Goal: Task Accomplishment & Management: Complete application form

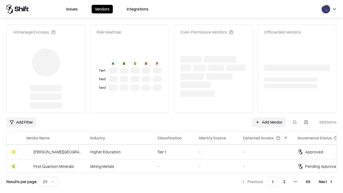
click at [269, 122] on link "Add Vendor" at bounding box center [269, 122] width 34 height 10
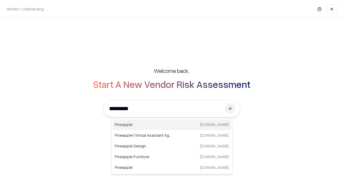
click at [172, 125] on div "Pineapple [DOMAIN_NAME]" at bounding box center [172, 124] width 119 height 11
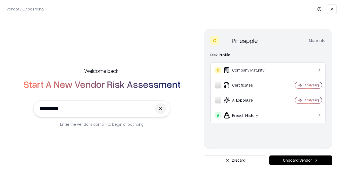
type input "*********"
click at [301, 160] on button "Onboard Vendor" at bounding box center [300, 161] width 63 height 10
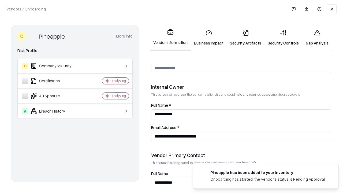
scroll to position [278, 0]
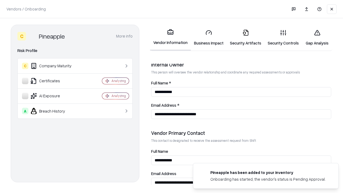
click at [209, 38] on link "Business Impact" at bounding box center [209, 37] width 36 height 25
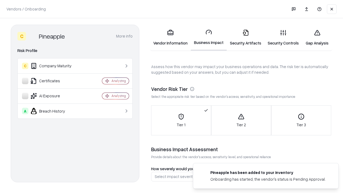
click at [246, 38] on link "Security Artifacts" at bounding box center [246, 37] width 38 height 25
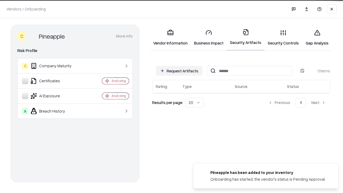
click at [179, 71] on button "Request Artifacts" at bounding box center [179, 71] width 47 height 10
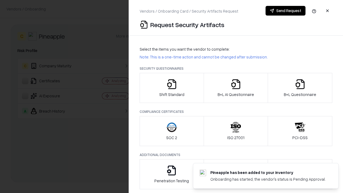
click at [172, 88] on icon "button" at bounding box center [172, 84] width 11 height 11
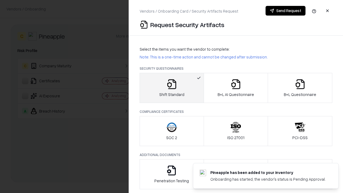
click at [286, 11] on button "Send Request" at bounding box center [286, 11] width 40 height 10
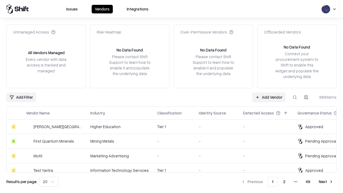
click at [295, 97] on button at bounding box center [295, 98] width 10 height 10
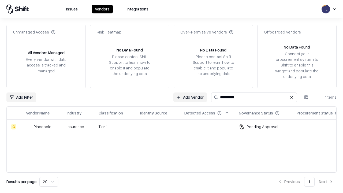
type input "*********"
click at [175, 127] on div "-" at bounding box center [158, 127] width 36 height 6
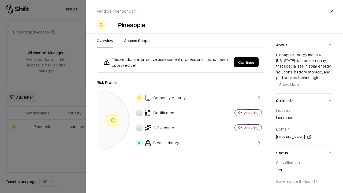
click at [246, 62] on button "Continue" at bounding box center [246, 62] width 25 height 10
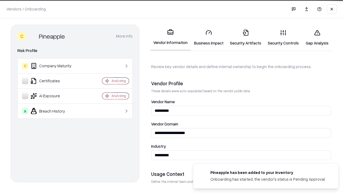
click at [246, 38] on link "Security Artifacts" at bounding box center [246, 37] width 38 height 25
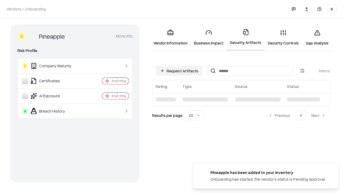
click at [317, 38] on link "Gap Analysis" at bounding box center [317, 37] width 30 height 25
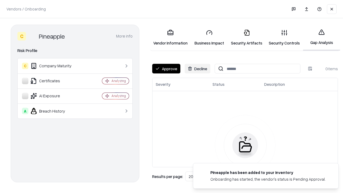
click at [166, 69] on button "Approve" at bounding box center [166, 69] width 28 height 10
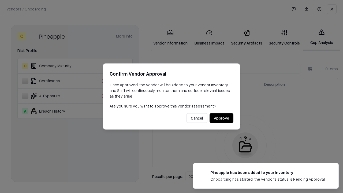
click at [221, 118] on button "Approve" at bounding box center [222, 118] width 24 height 10
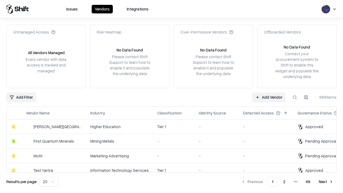
type input "*********"
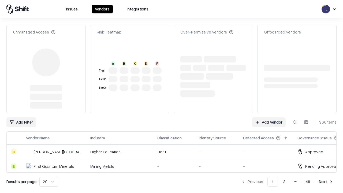
click at [269, 117] on link "Add Vendor" at bounding box center [269, 122] width 34 height 10
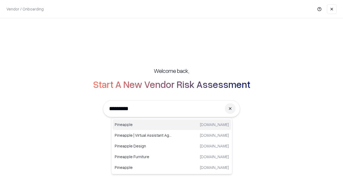
click at [172, 125] on div "Pineapple [DOMAIN_NAME]" at bounding box center [172, 124] width 119 height 11
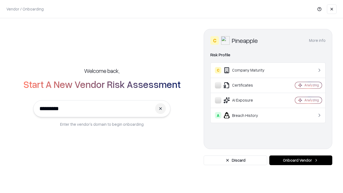
type input "*********"
click at [301, 160] on button "Onboard Vendor" at bounding box center [300, 161] width 63 height 10
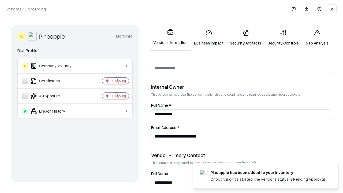
scroll to position [278, 0]
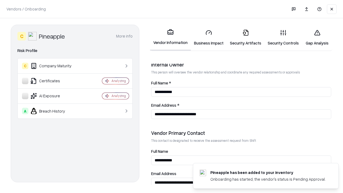
click at [317, 38] on link "Gap Analysis" at bounding box center [317, 37] width 30 height 25
